Goal: Obtain resource: Obtain resource

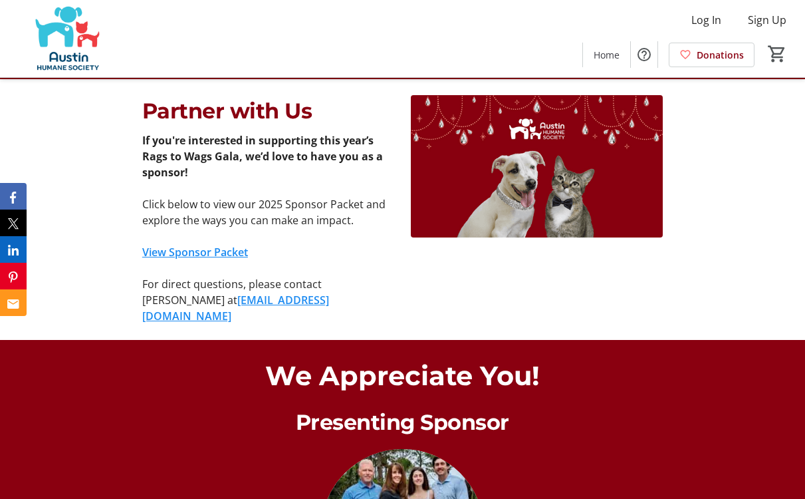
scroll to position [926, 0]
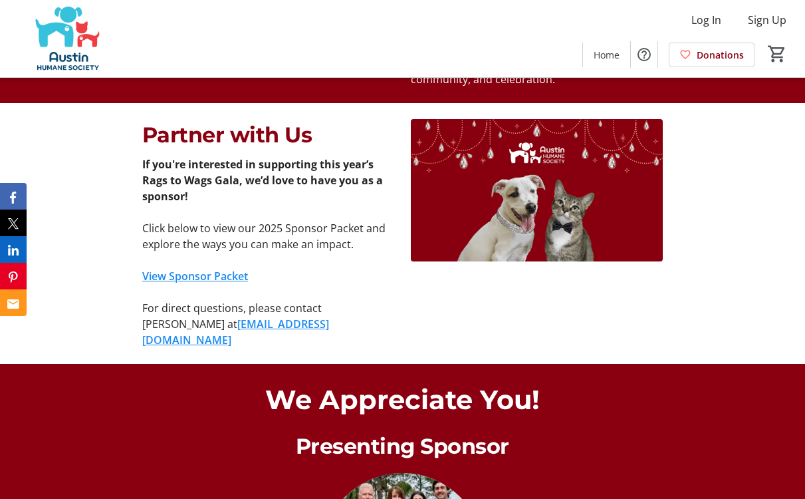
click at [238, 269] on link "View Sponsor Packet" at bounding box center [195, 276] width 106 height 15
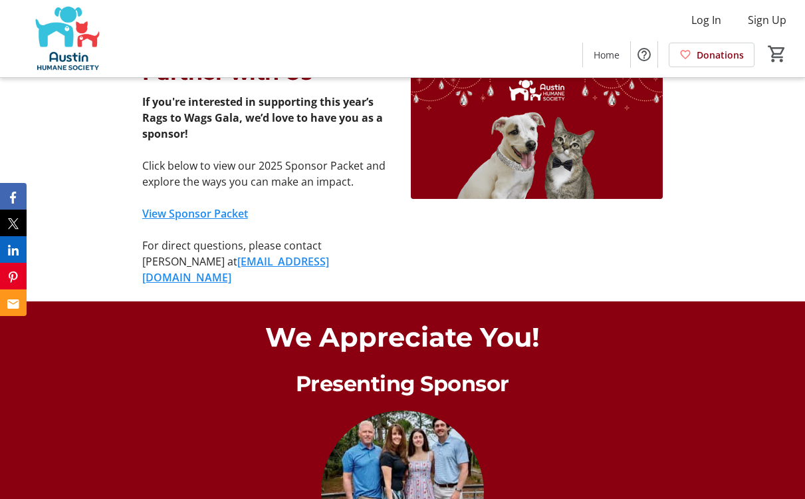
scroll to position [980, 0]
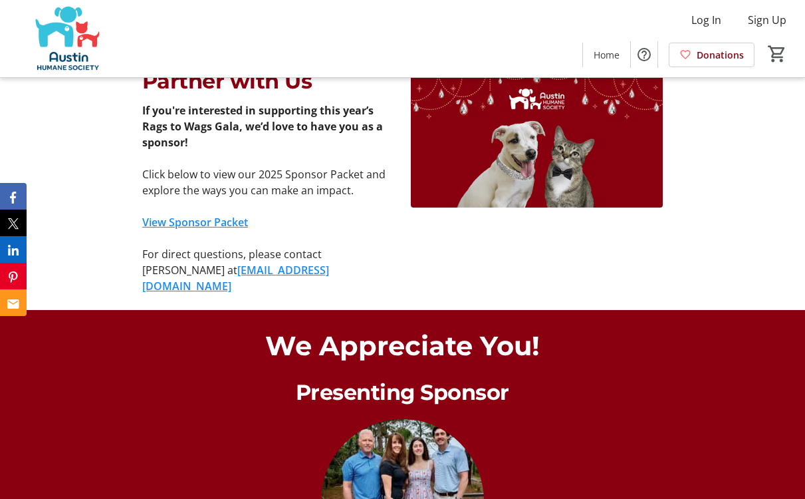
click at [228, 215] on link "View Sponsor Packet" at bounding box center [195, 222] width 106 height 15
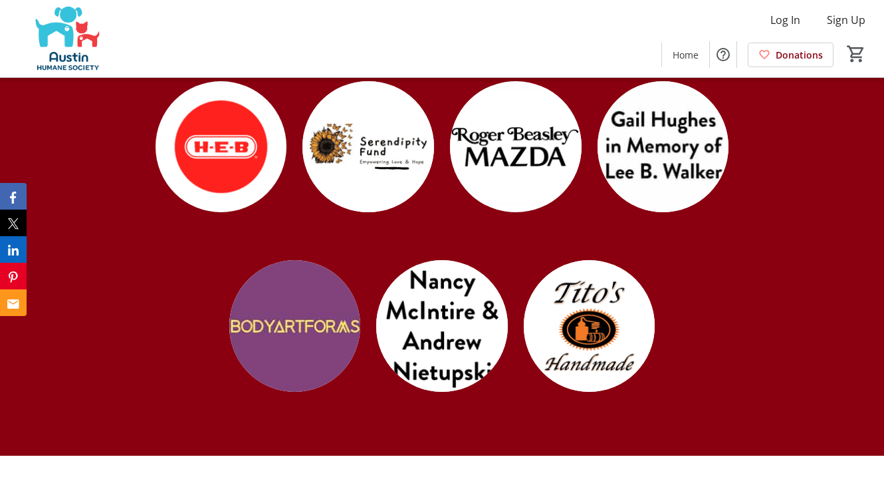
scroll to position [1633, 0]
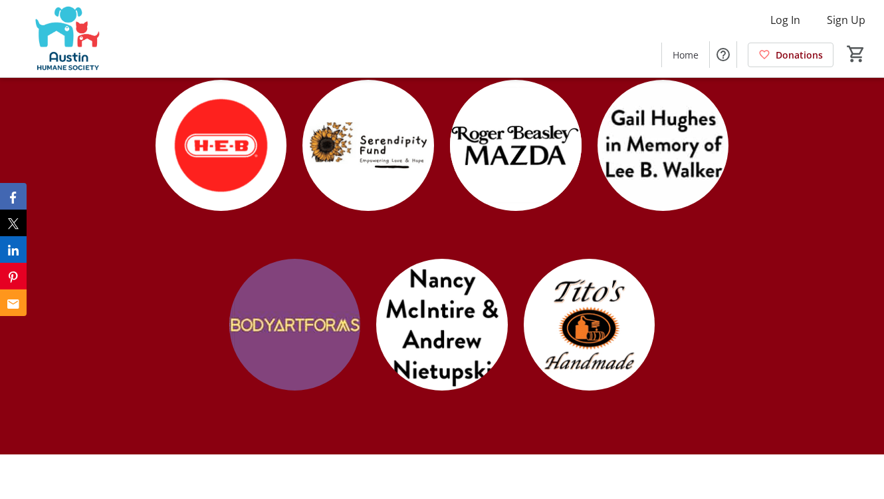
click at [436, 379] on img at bounding box center [442, 325] width 132 height 132
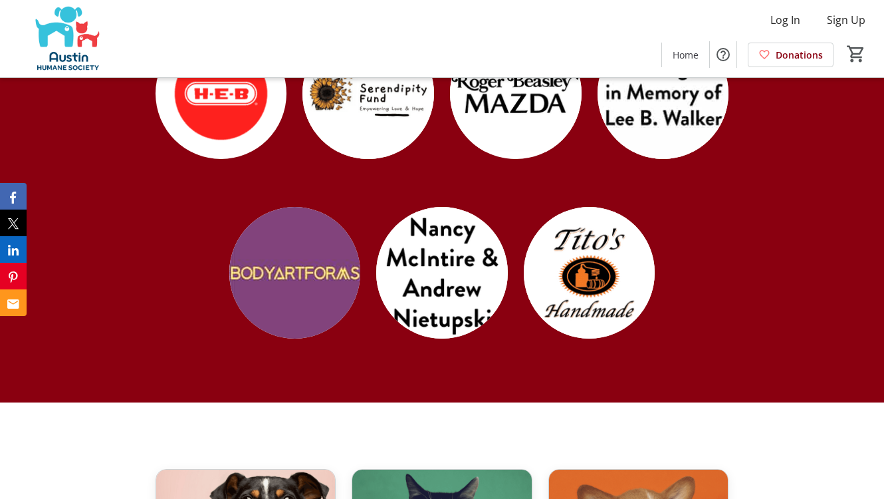
scroll to position [1664, 0]
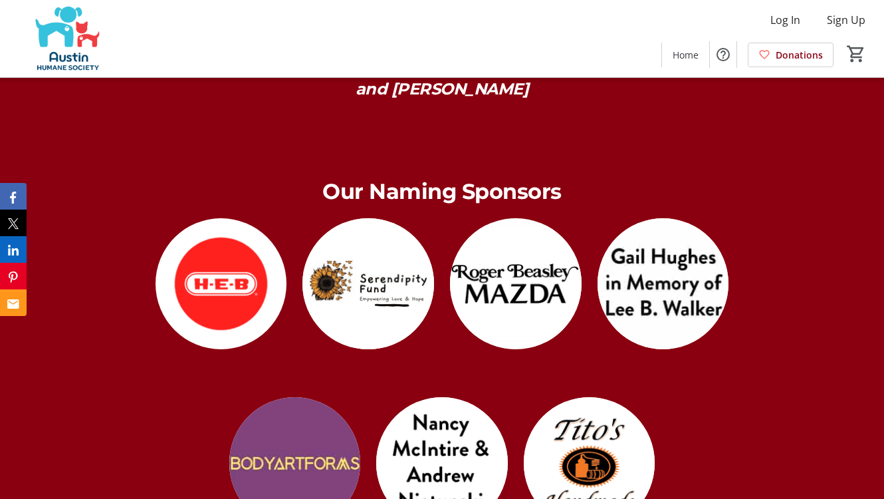
scroll to position [1201, 0]
